Goal: Transaction & Acquisition: Download file/media

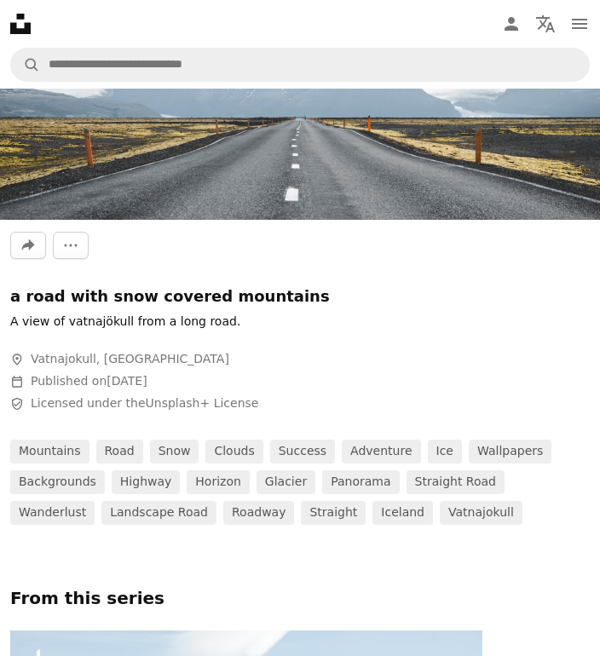
scroll to position [426, 0]
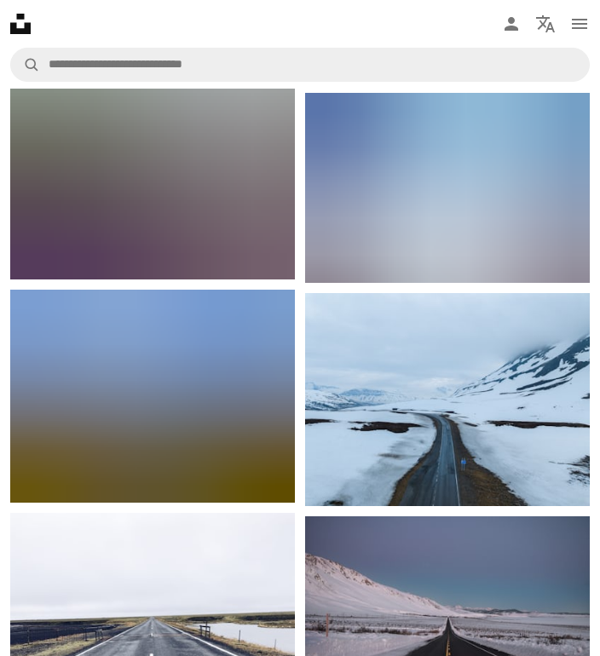
scroll to position [3834, 0]
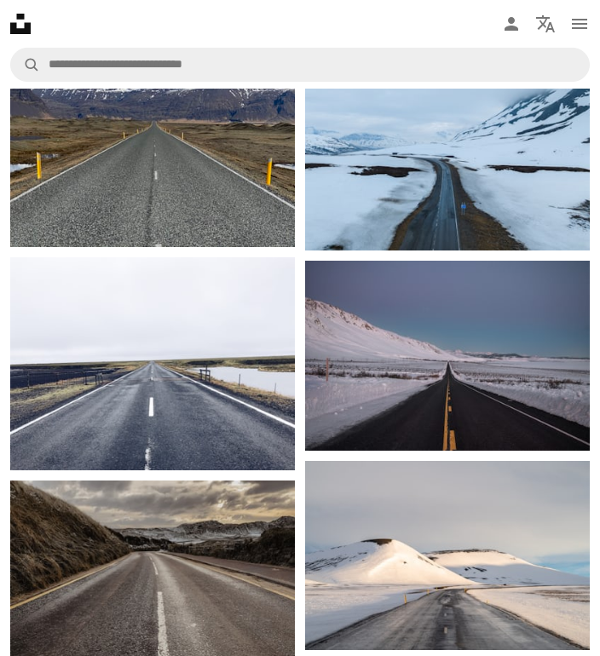
click at [521, 298] on img at bounding box center [447, 356] width 285 height 190
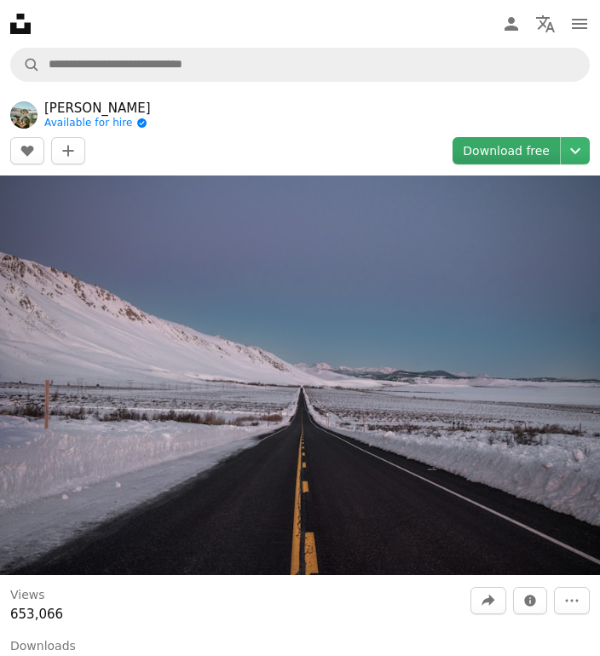
click at [513, 161] on link "Download free" at bounding box center [505, 150] width 107 height 27
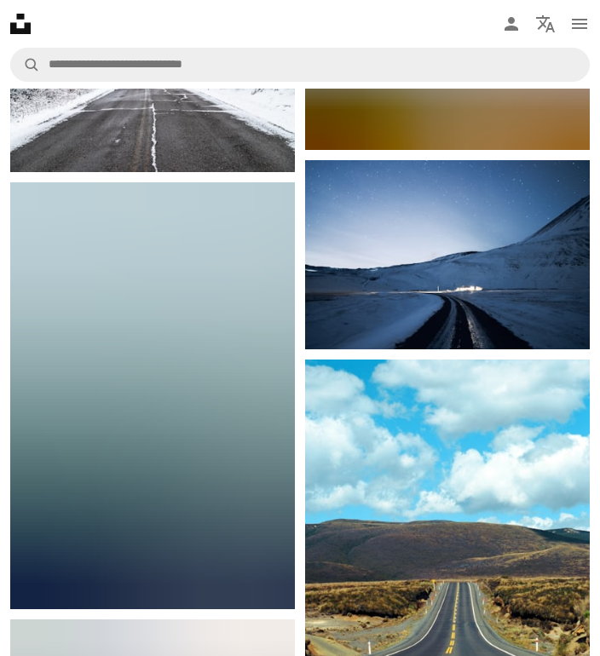
scroll to position [10394, 0]
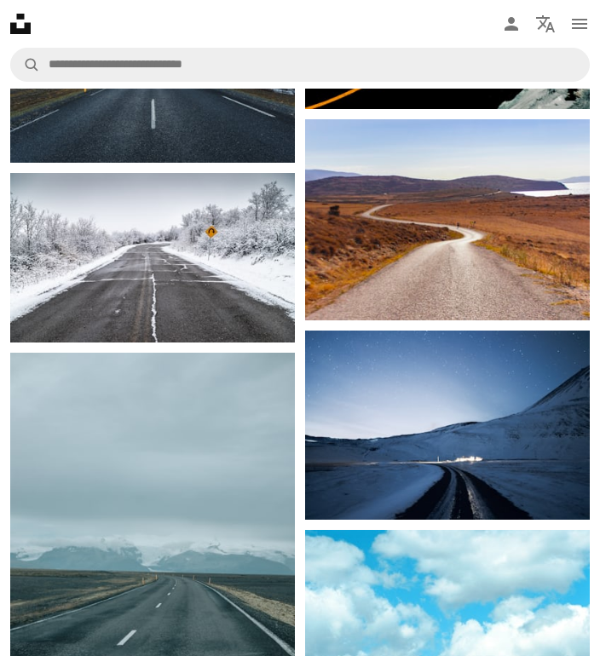
click at [510, 388] on img at bounding box center [447, 425] width 285 height 189
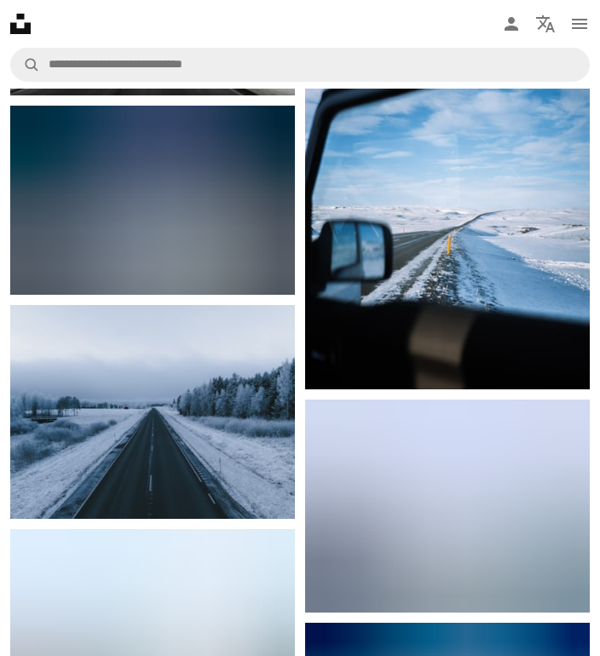
scroll to position [3323, 0]
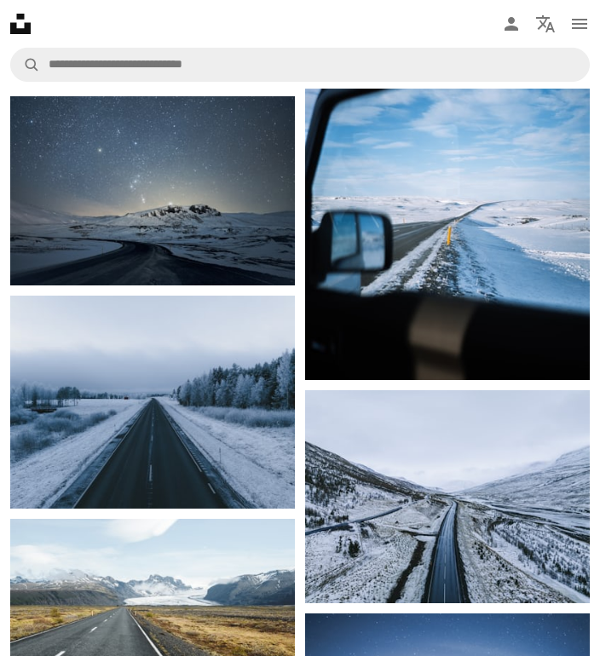
click at [172, 217] on img at bounding box center [152, 190] width 285 height 189
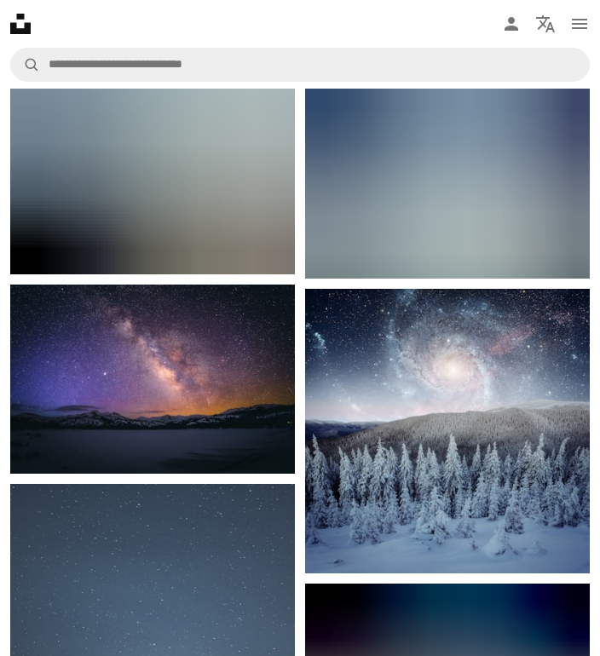
scroll to position [3323, 0]
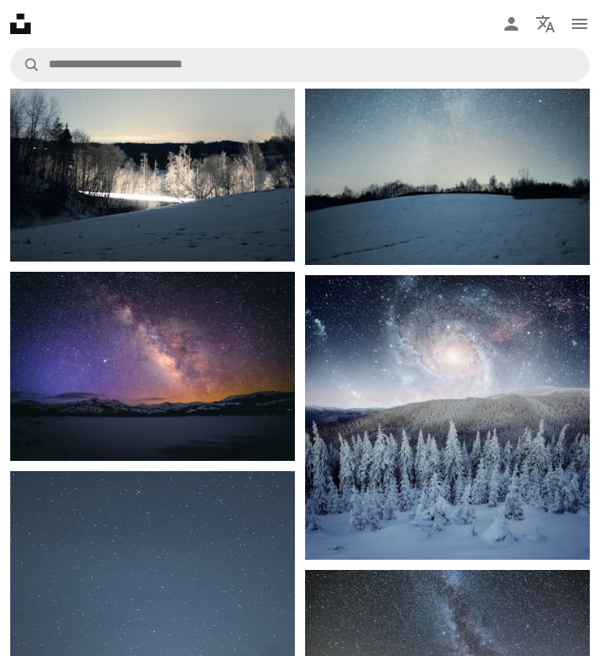
click at [101, 356] on img at bounding box center [152, 366] width 285 height 189
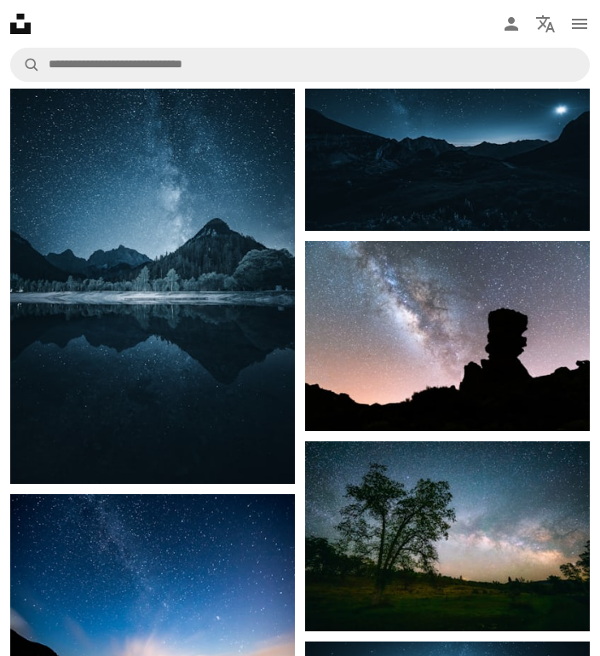
scroll to position [3578, 0]
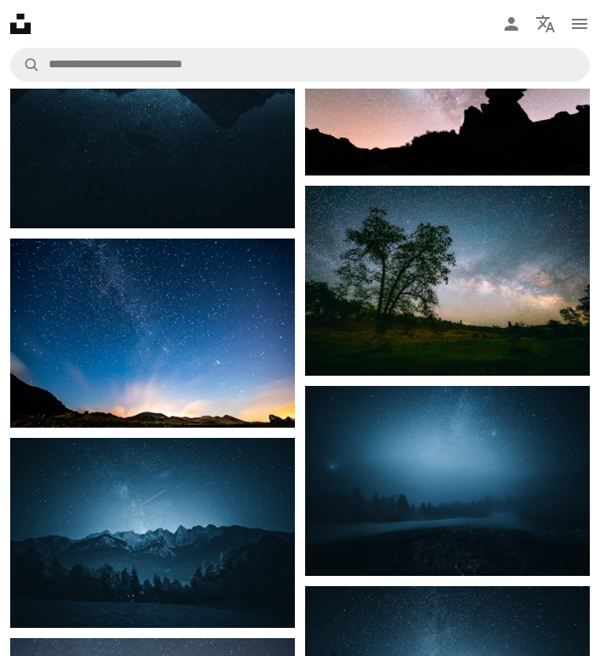
click at [153, 334] on img at bounding box center [152, 333] width 285 height 188
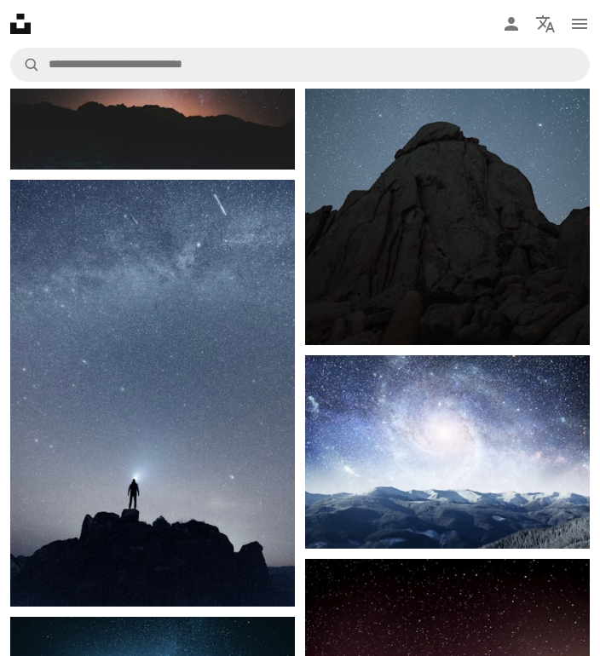
scroll to position [4430, 0]
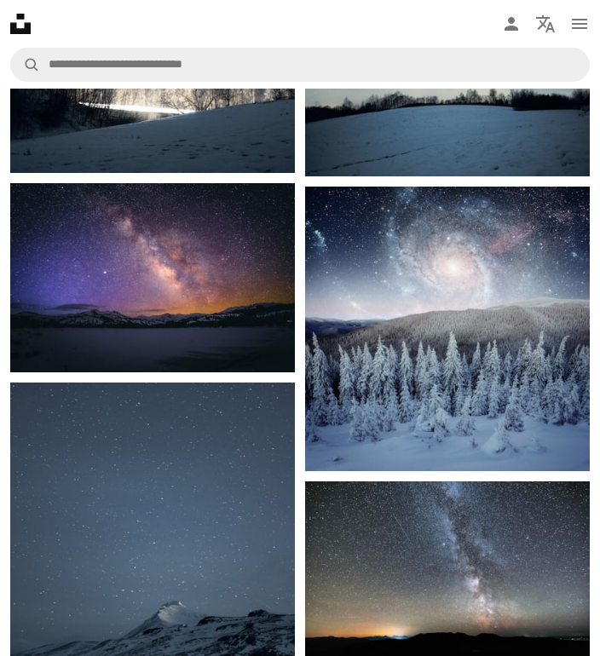
scroll to position [3663, 0]
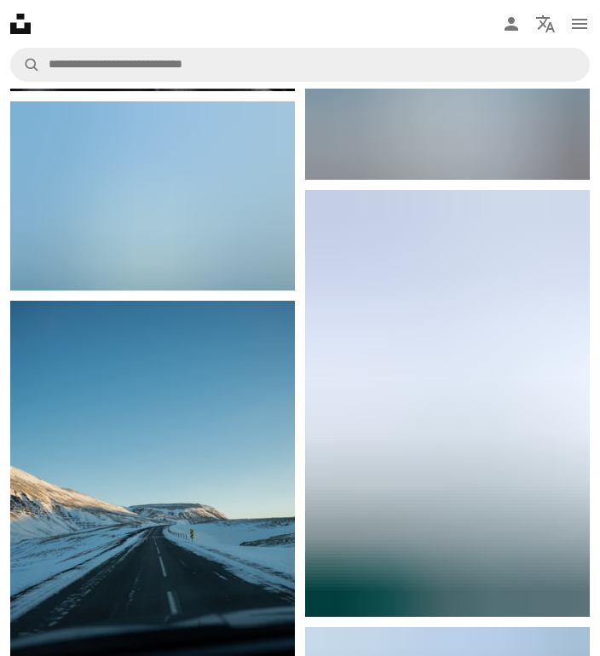
scroll to position [4260, 0]
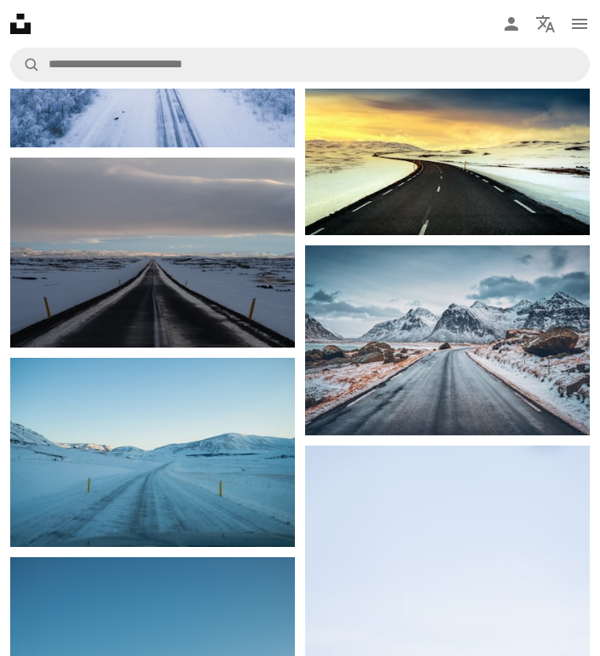
click at [468, 135] on img at bounding box center [447, 155] width 285 height 160
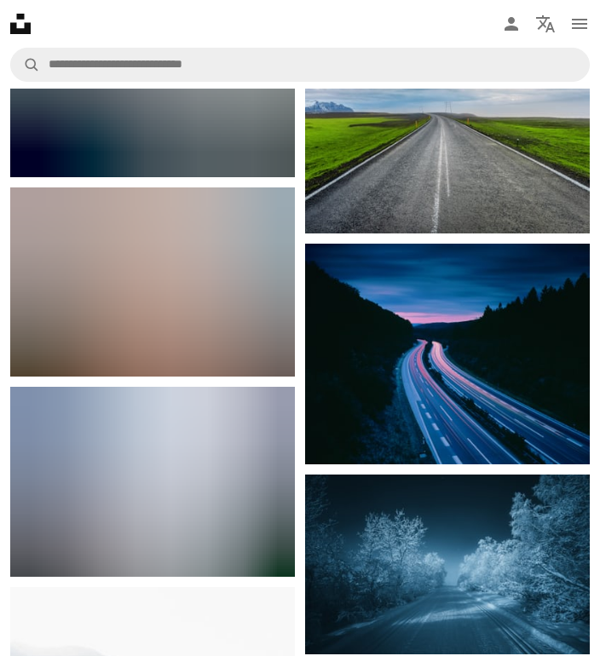
scroll to position [2471, 0]
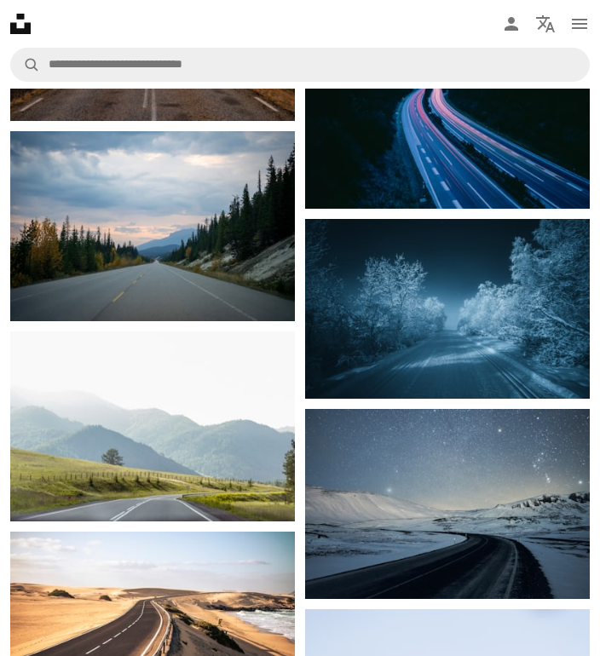
click at [111, 403] on img at bounding box center [152, 426] width 285 height 190
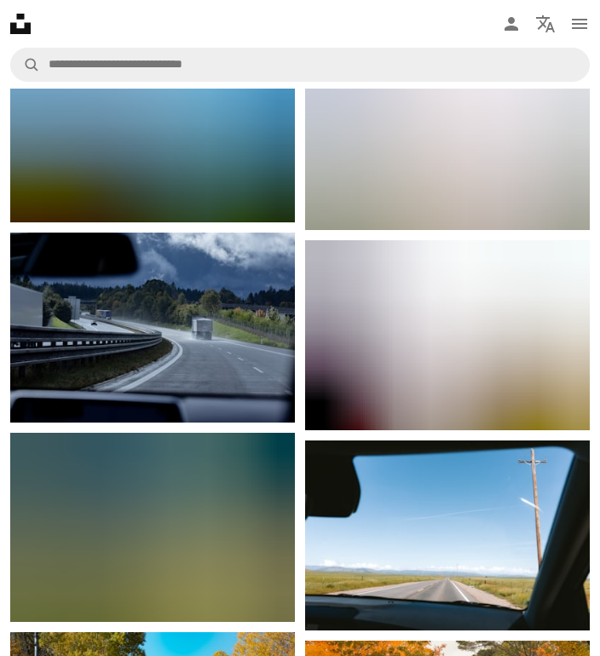
scroll to position [5282, 0]
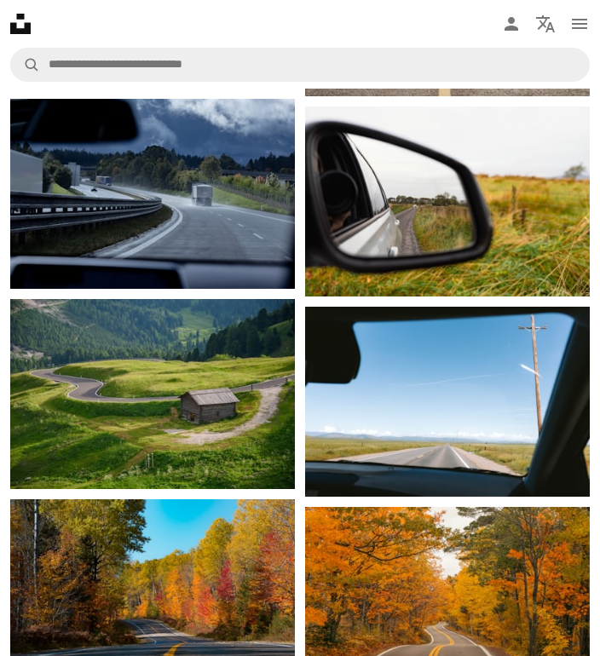
click at [203, 371] on img at bounding box center [152, 394] width 285 height 190
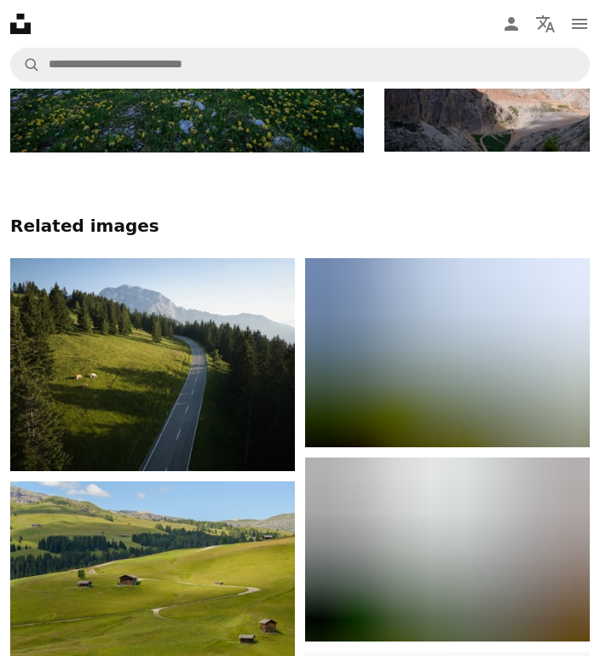
scroll to position [1022, 0]
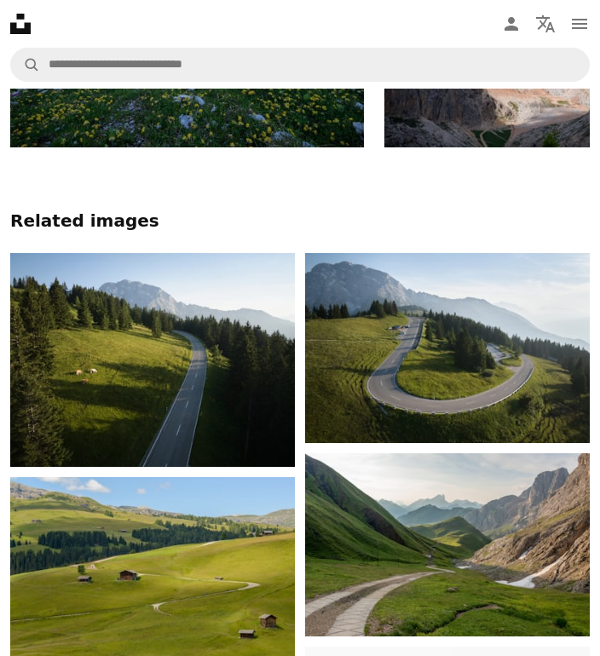
click at [473, 360] on img at bounding box center [447, 348] width 285 height 190
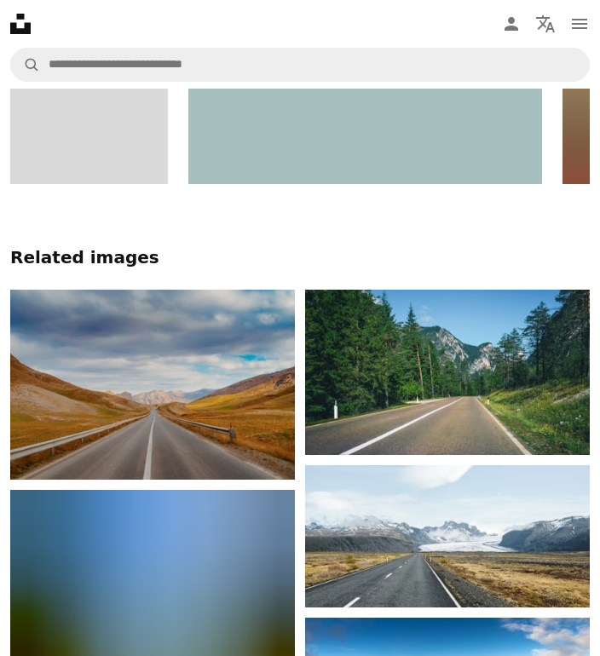
scroll to position [5281, 0]
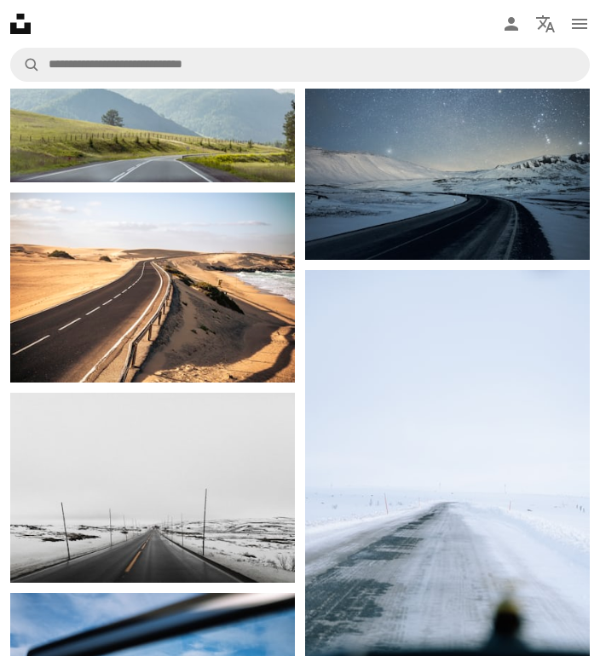
scroll to position [2811, 0]
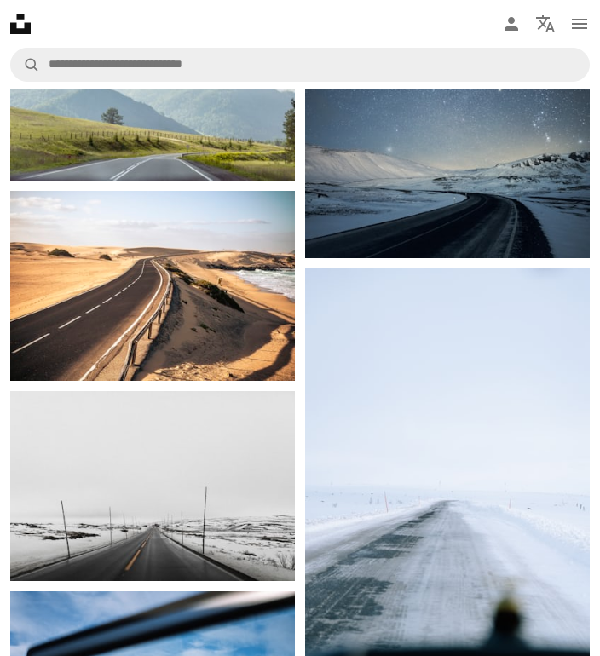
click at [220, 428] on img at bounding box center [152, 486] width 285 height 190
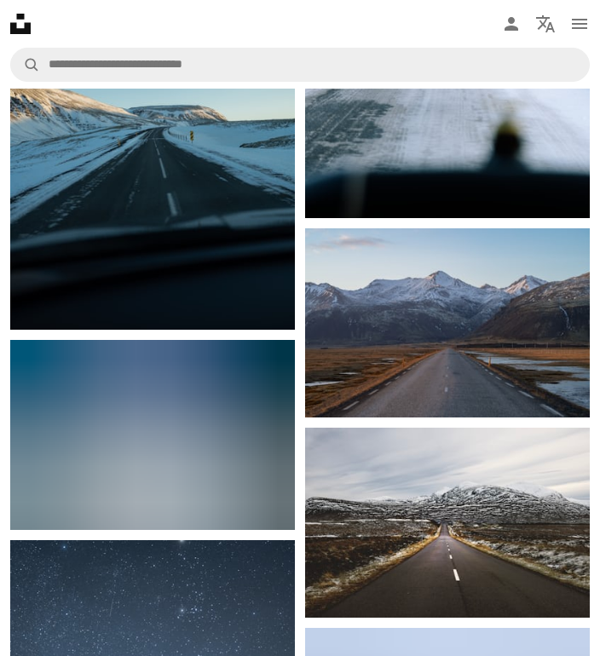
scroll to position [5027, 0]
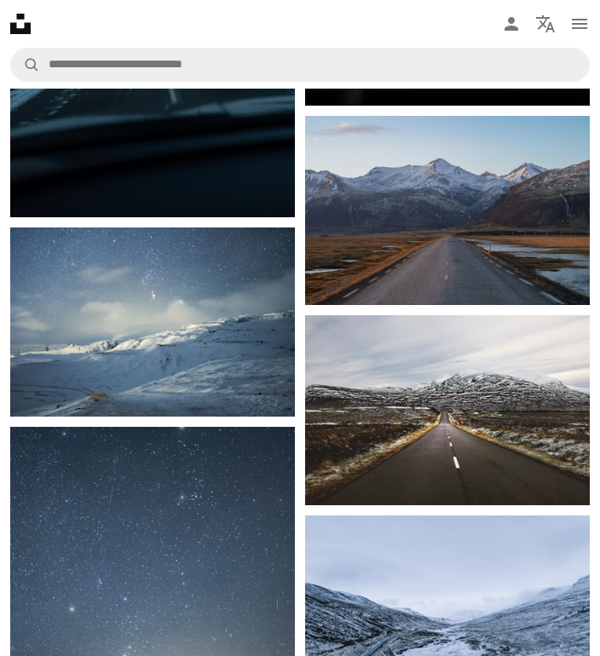
click at [204, 288] on img at bounding box center [152, 321] width 285 height 189
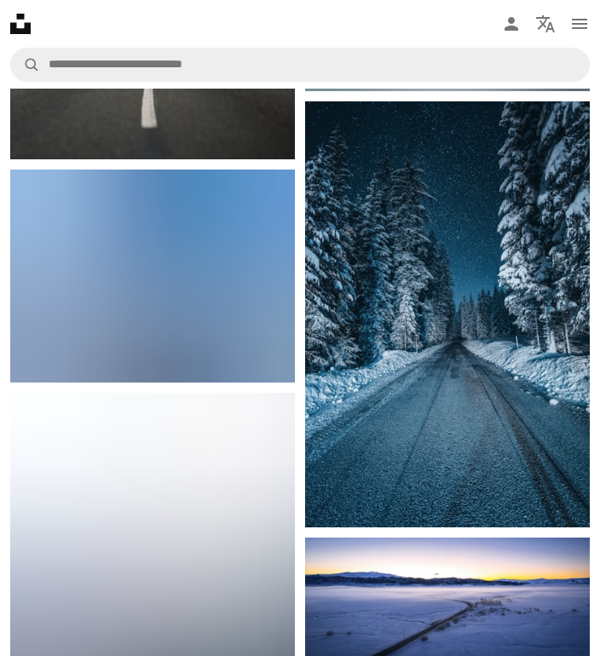
scroll to position [6986, 0]
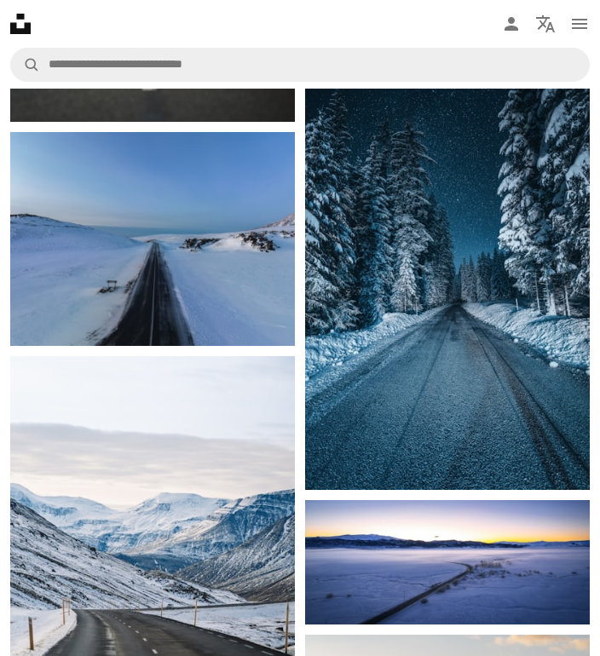
click at [227, 227] on img at bounding box center [152, 239] width 285 height 214
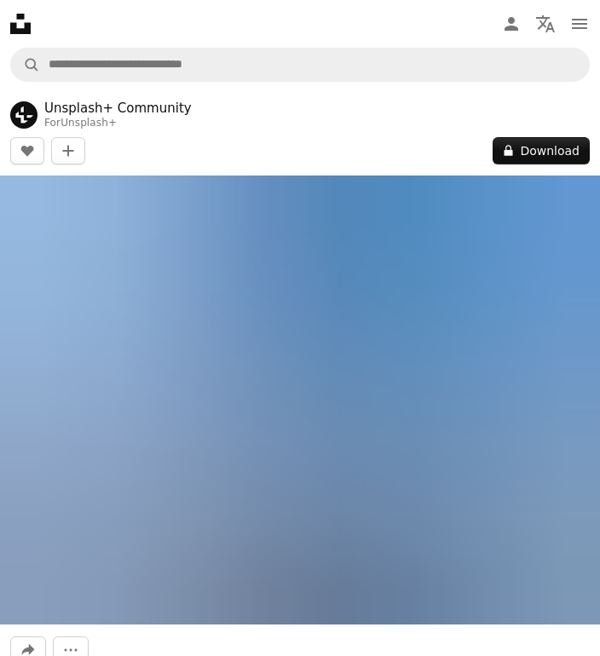
scroll to position [256, 0]
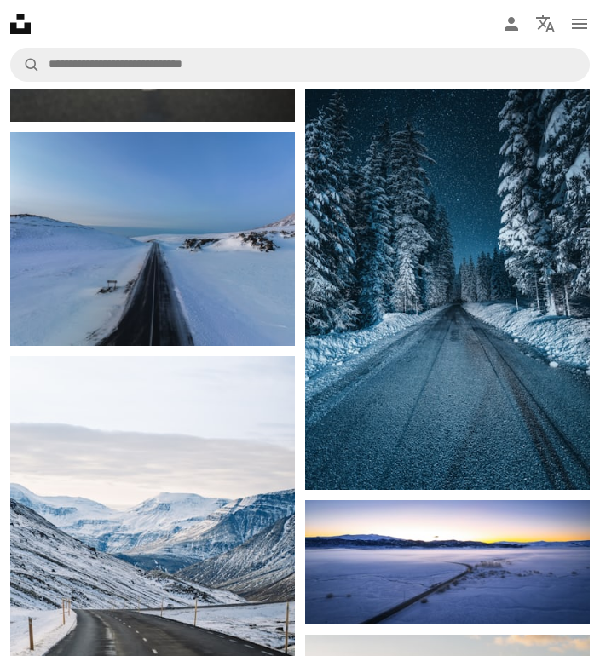
scroll to position [10395, 0]
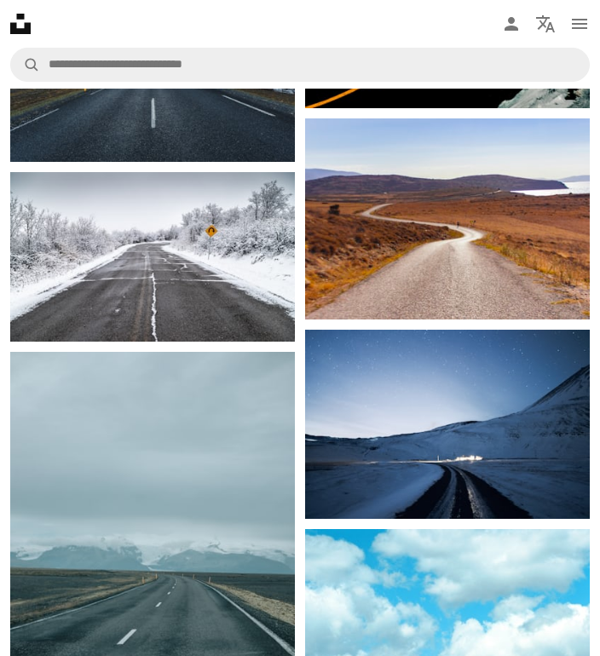
click at [204, 195] on img at bounding box center [152, 257] width 285 height 170
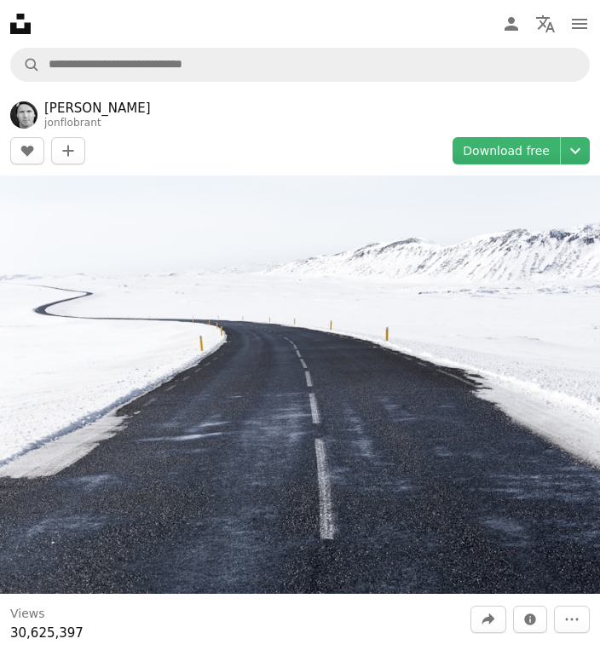
scroll to position [10395, 0]
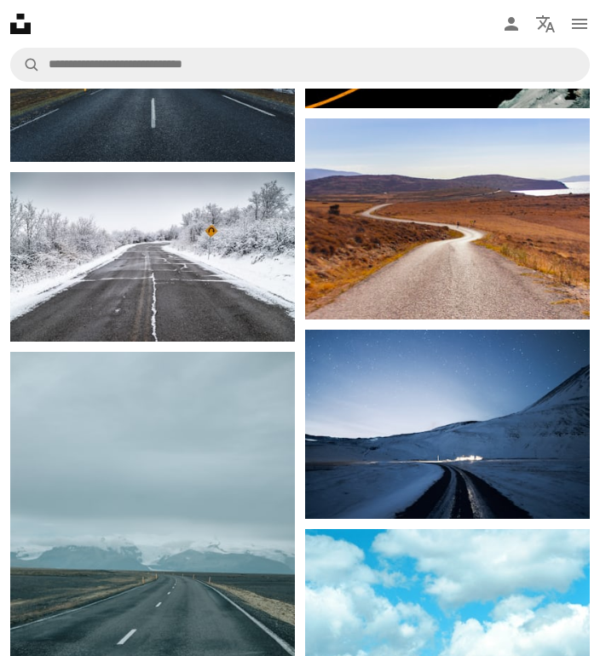
click at [268, 228] on img at bounding box center [152, 257] width 285 height 170
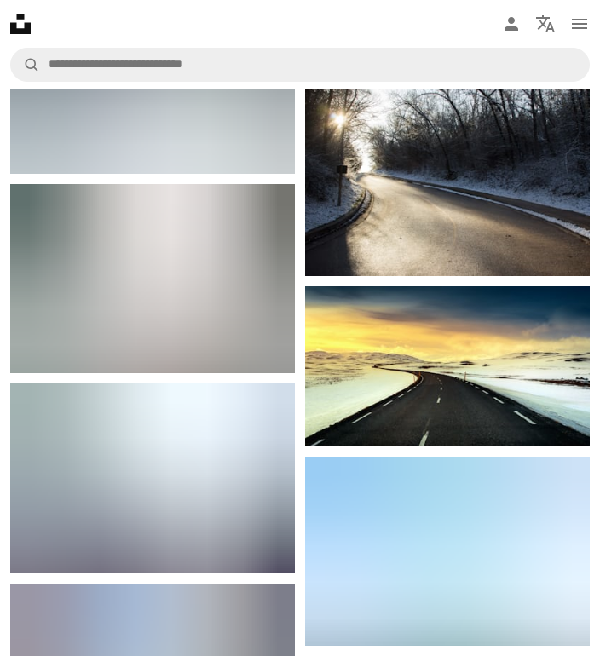
scroll to position [3067, 0]
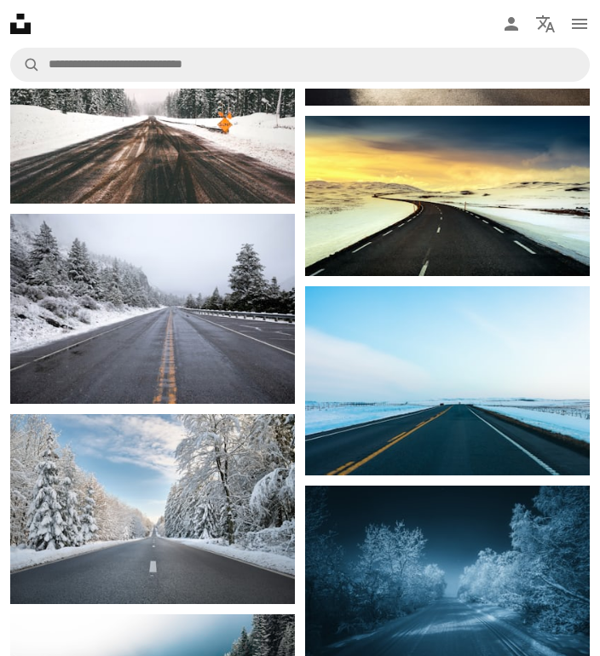
click at [556, 320] on img at bounding box center [447, 381] width 285 height 190
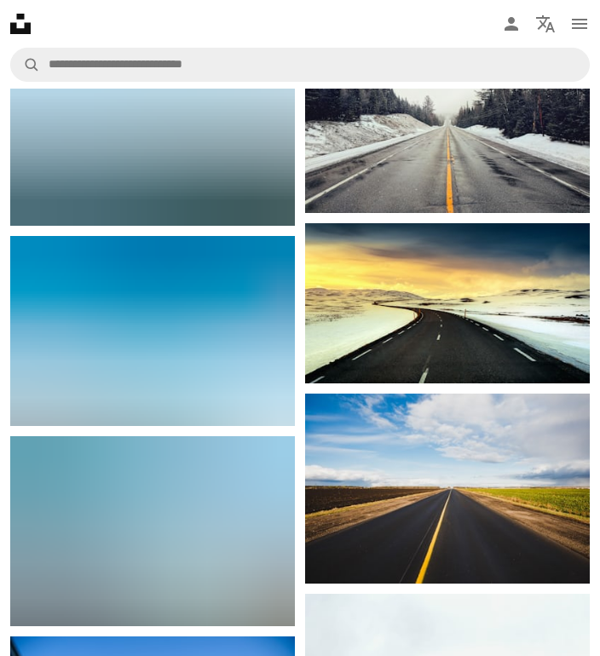
scroll to position [1789, 0]
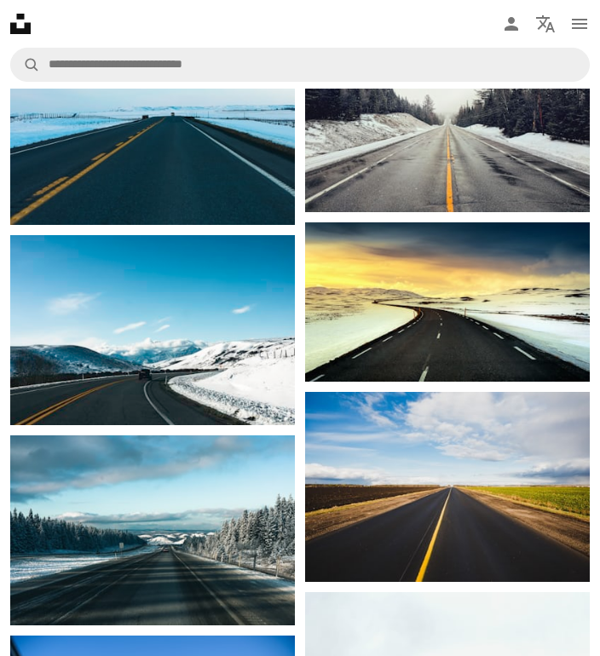
click at [206, 342] on img at bounding box center [152, 330] width 285 height 190
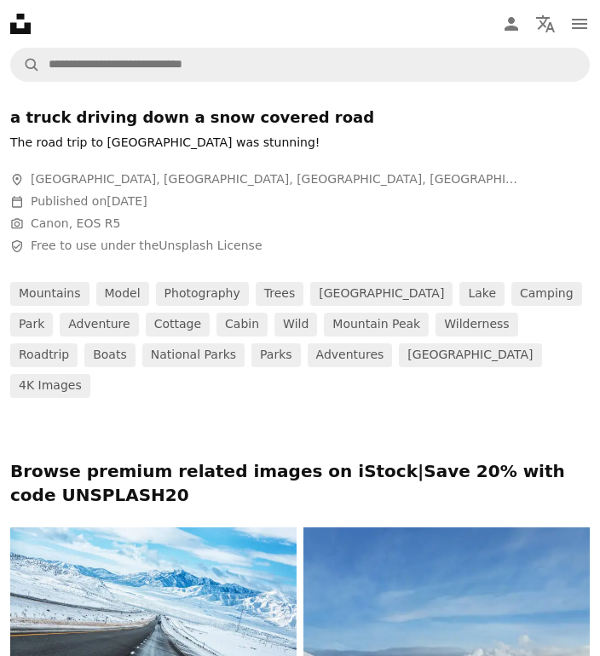
scroll to position [937, 0]
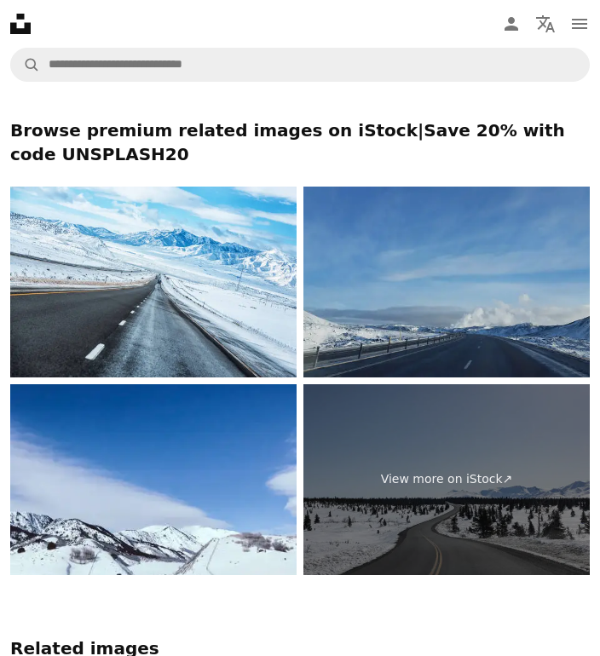
click at [473, 311] on img at bounding box center [446, 282] width 286 height 191
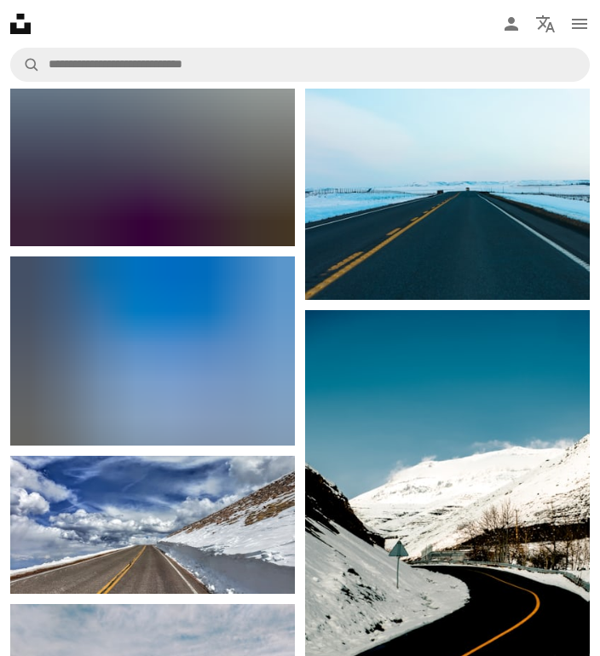
scroll to position [3919, 0]
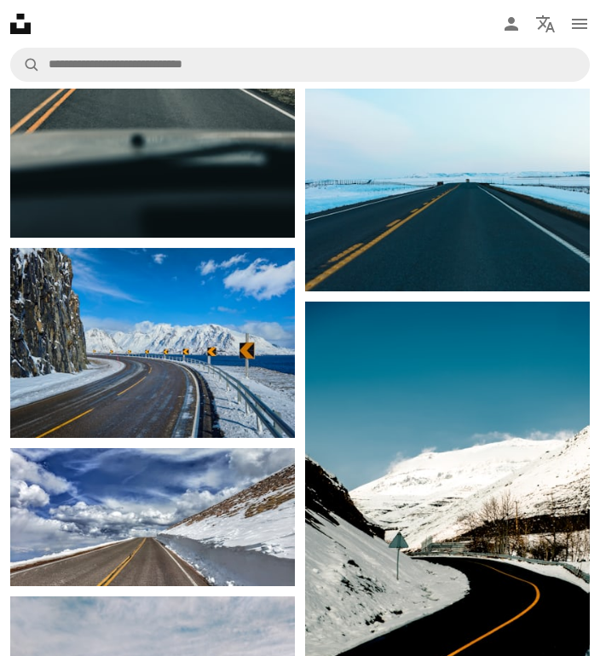
click at [230, 320] on img at bounding box center [152, 343] width 285 height 190
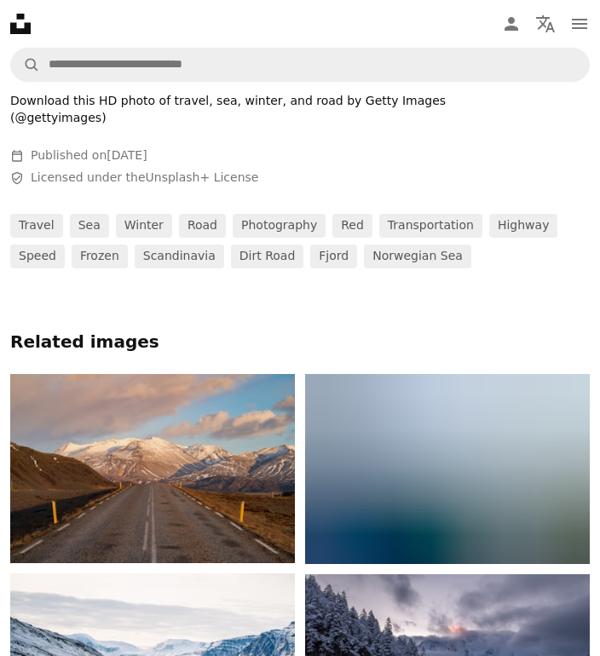
scroll to position [852, 0]
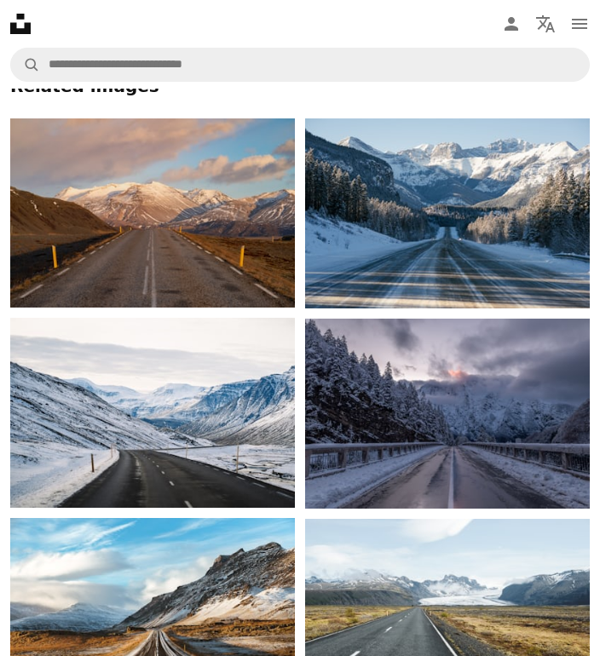
click at [216, 394] on img at bounding box center [152, 413] width 285 height 190
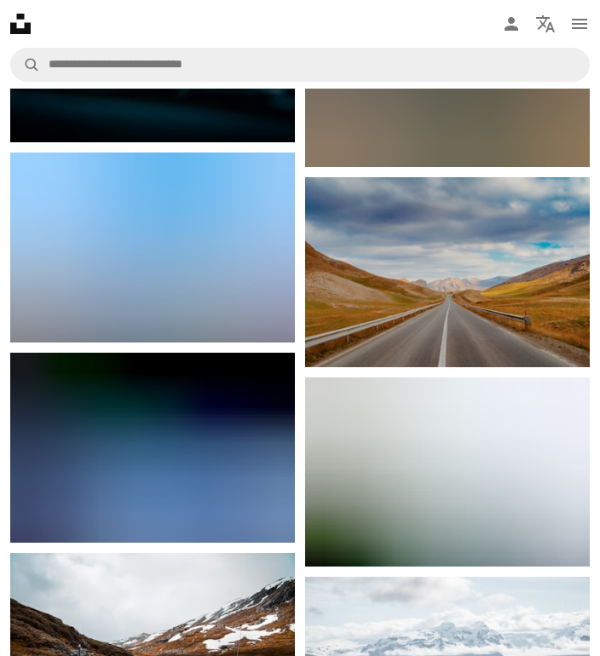
scroll to position [5197, 0]
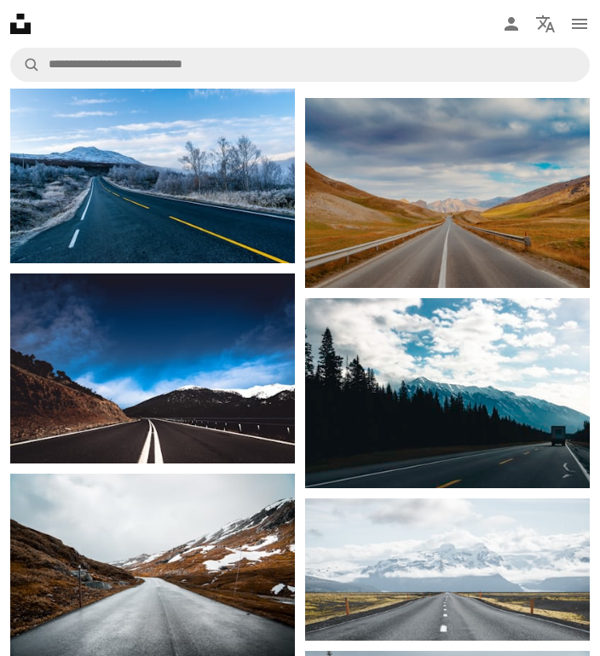
click at [238, 354] on img at bounding box center [152, 368] width 285 height 190
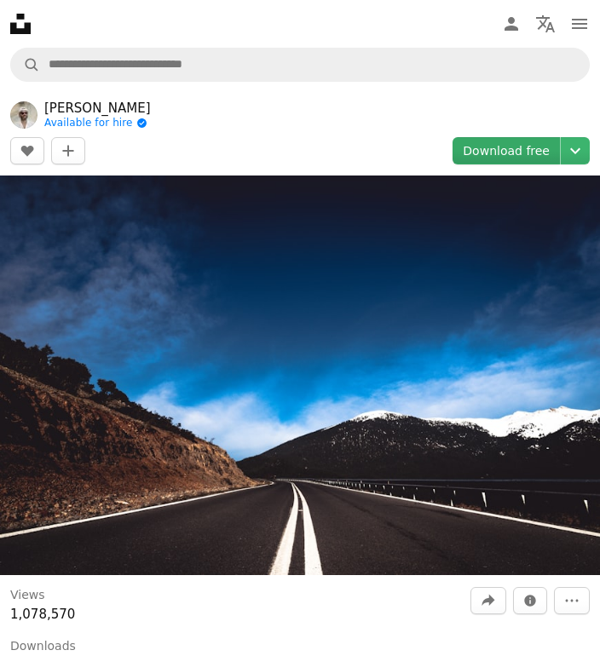
click at [523, 148] on link "Download free" at bounding box center [505, 150] width 107 height 27
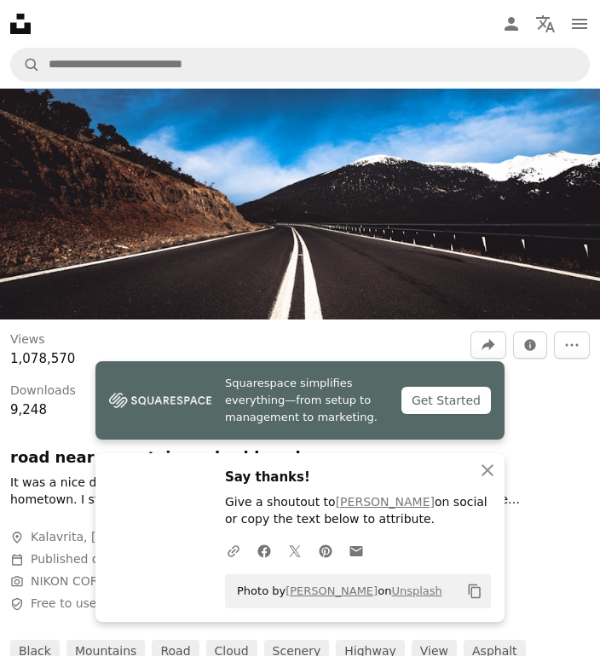
scroll to position [596, 0]
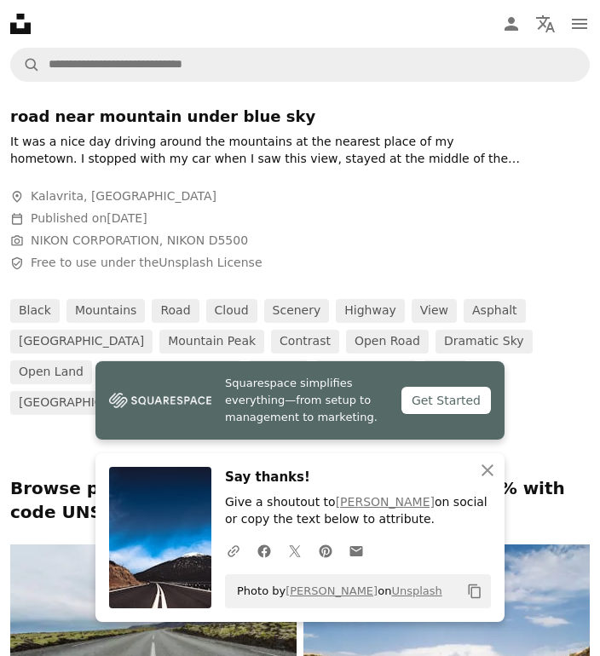
click at [540, 321] on div "black mountains road cloud scenery highway view [GEOGRAPHIC_DATA] contrast open…" at bounding box center [299, 357] width 579 height 116
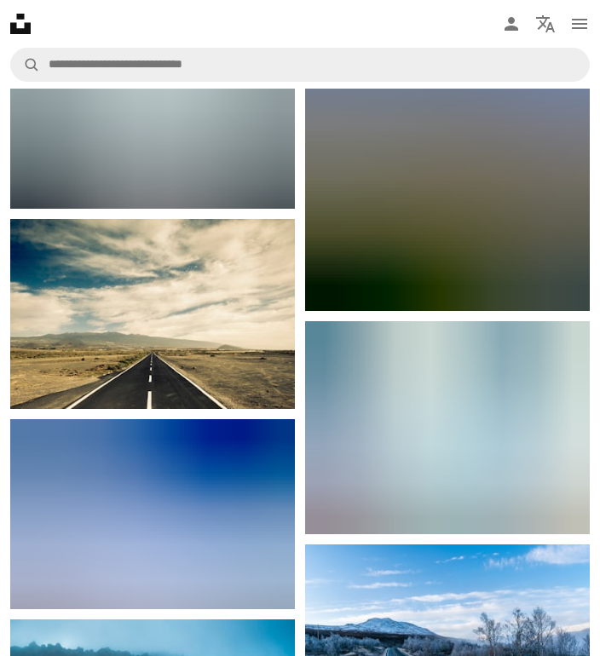
scroll to position [2897, 0]
